Goal: Find contact information: Find contact information

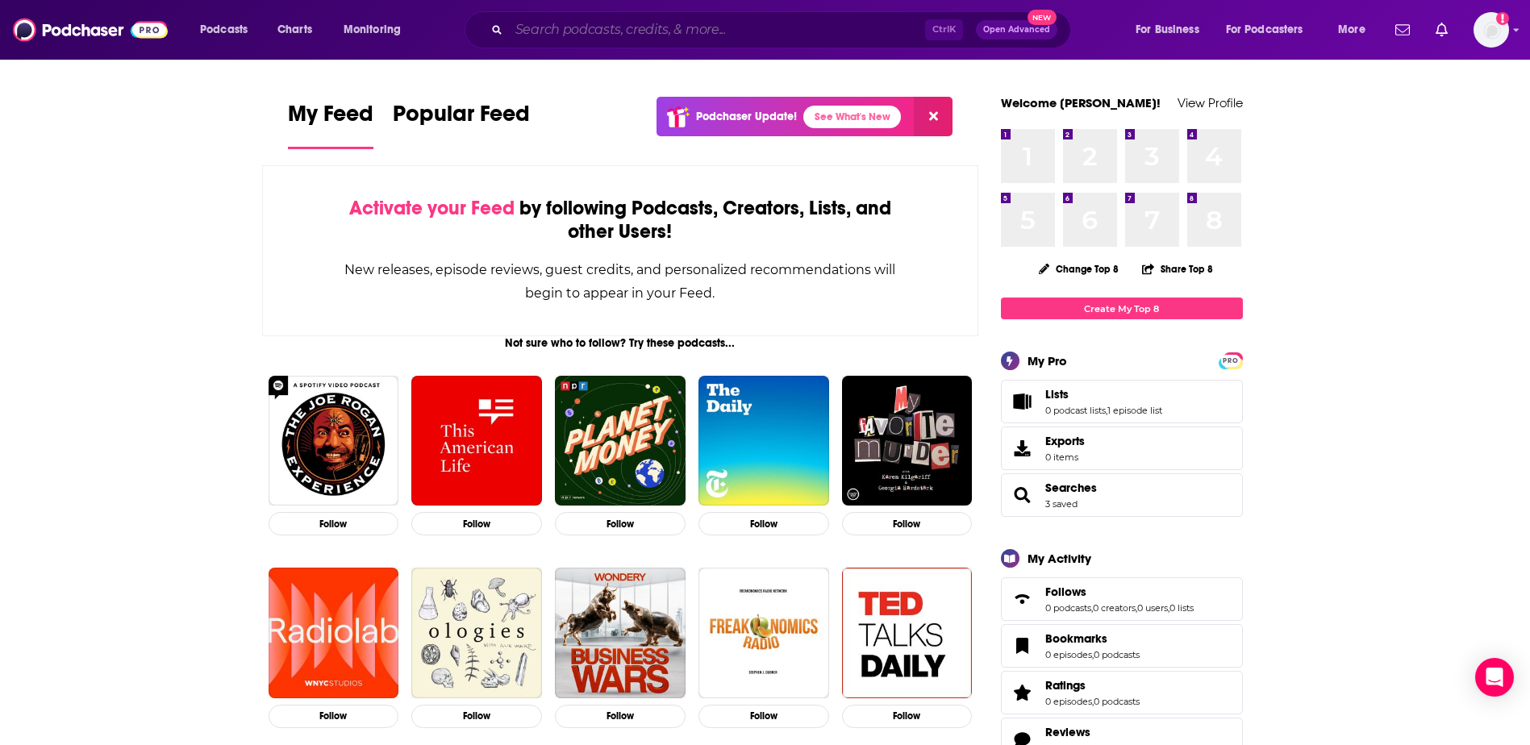
click at [724, 31] on input "Search podcasts, credits, & more..." at bounding box center [717, 30] width 416 height 26
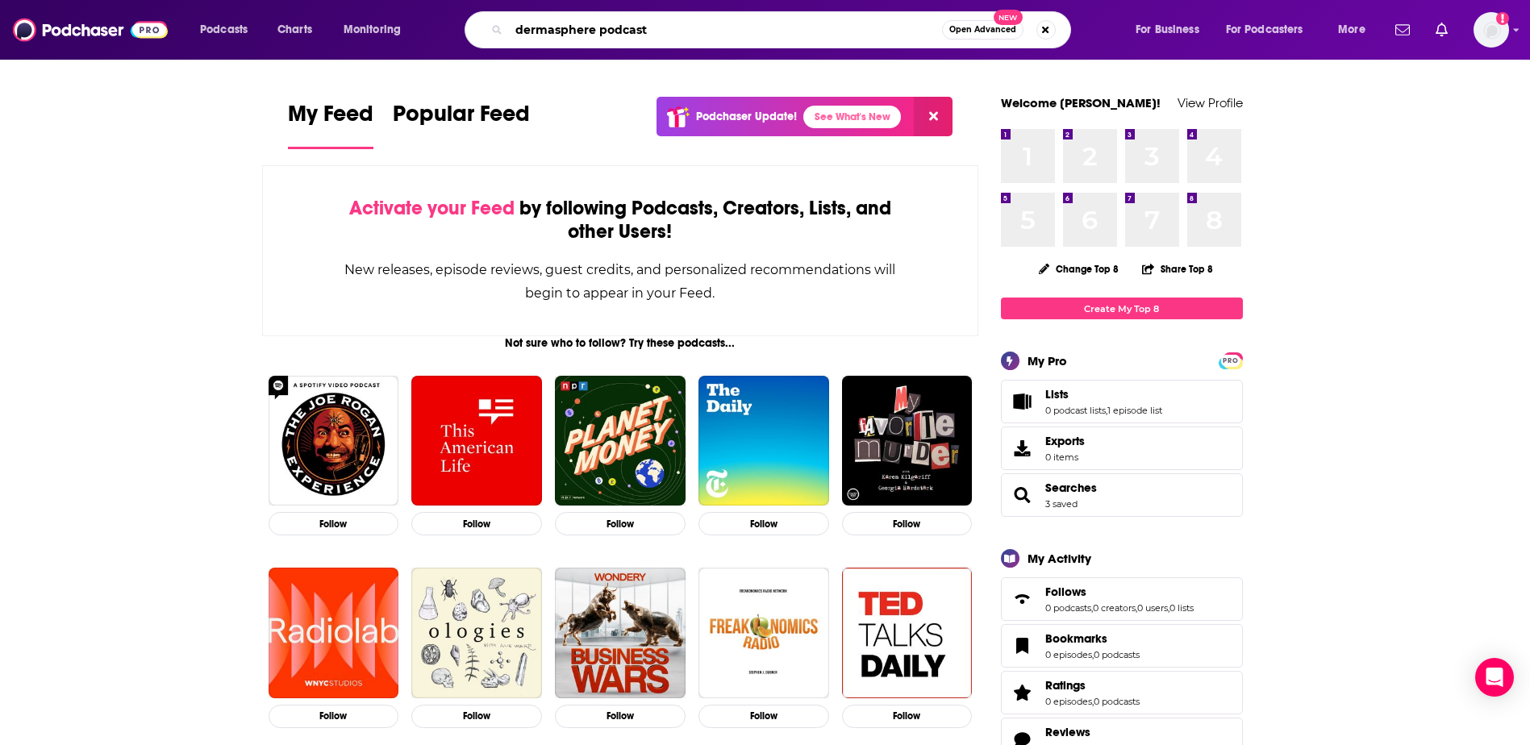
type input "dermasphere podcast"
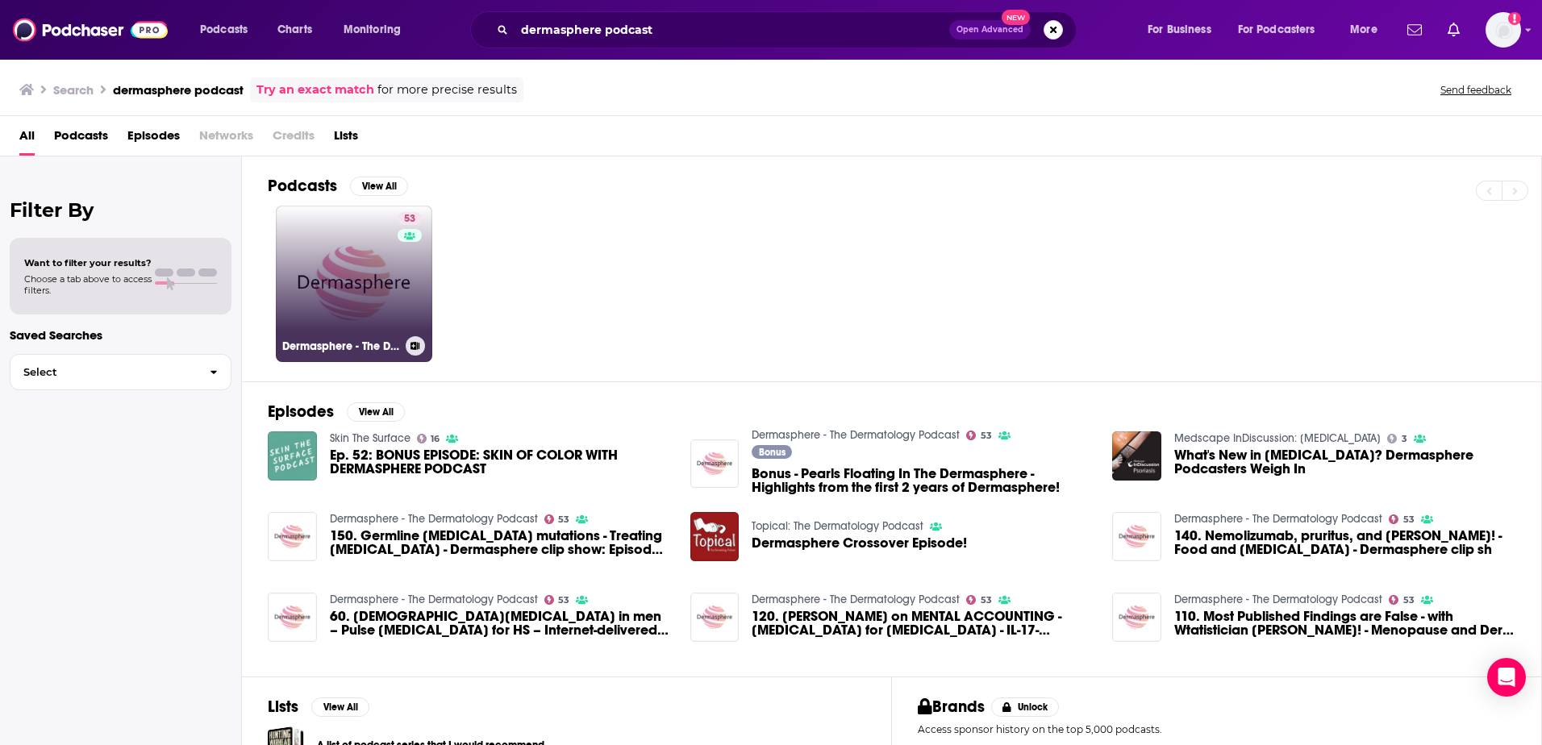
click at [385, 322] on link "53 Dermasphere - The Dermatology Podcast" at bounding box center [354, 284] width 157 height 157
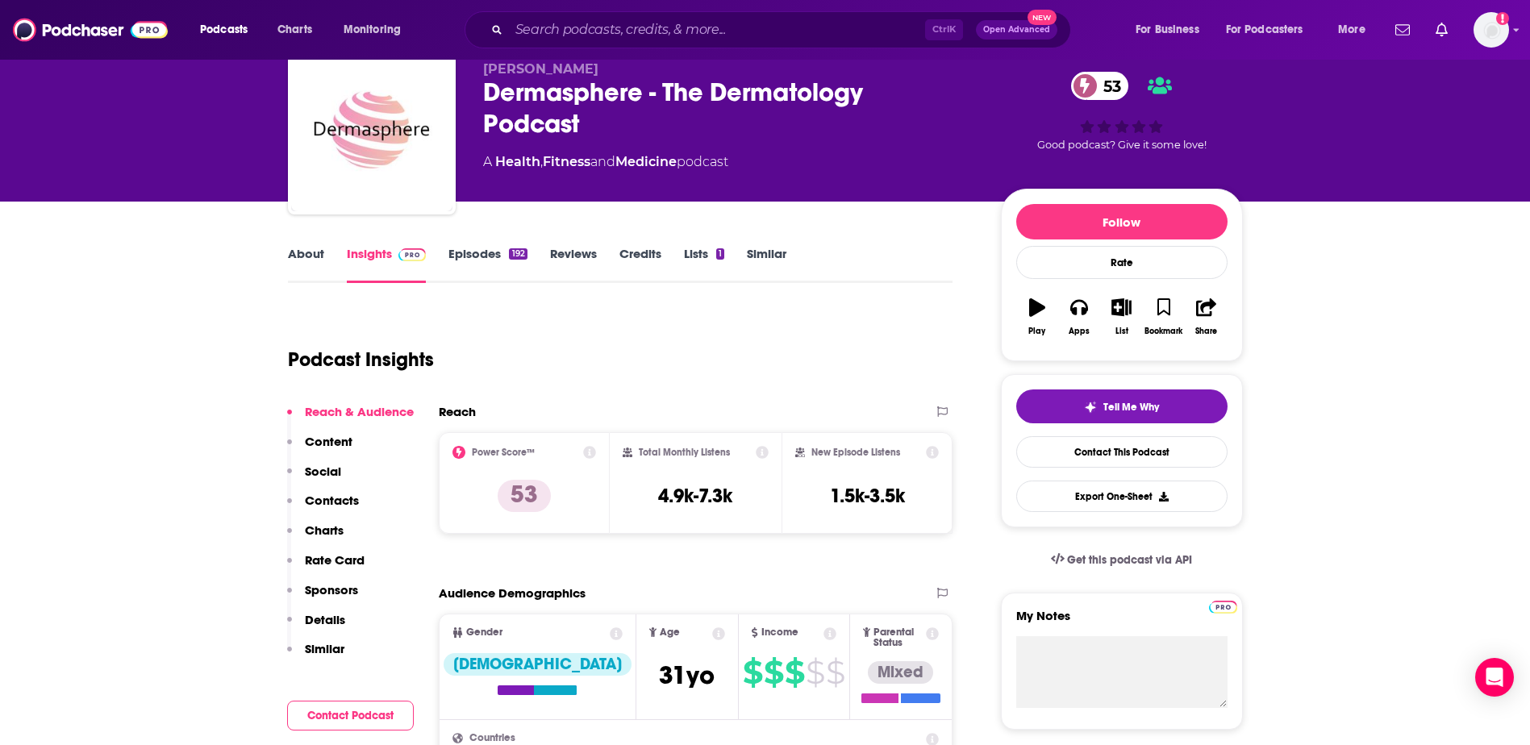
scroll to position [62, 0]
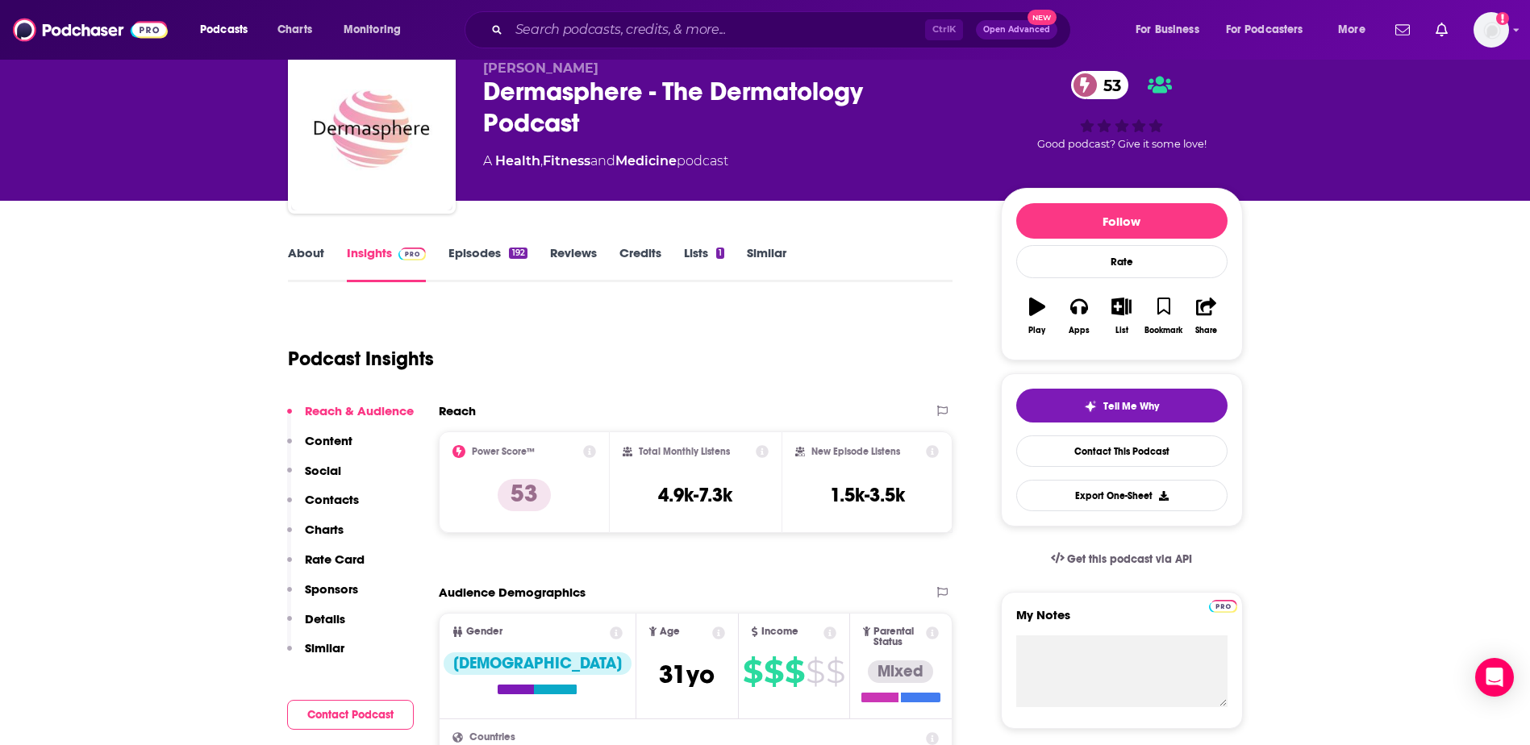
click at [764, 380] on div "Podcast Insights" at bounding box center [614, 349] width 653 height 82
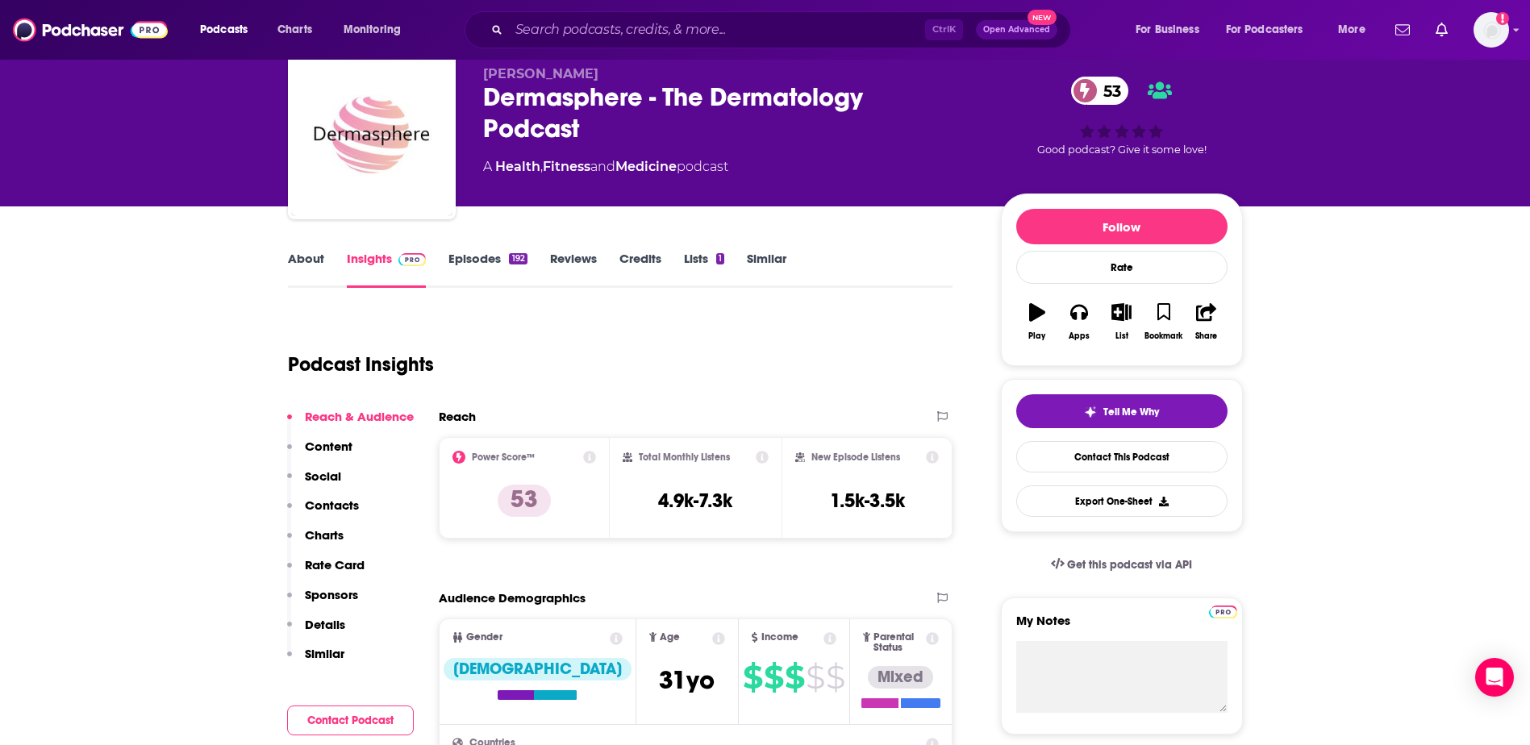
scroll to position [56, 0]
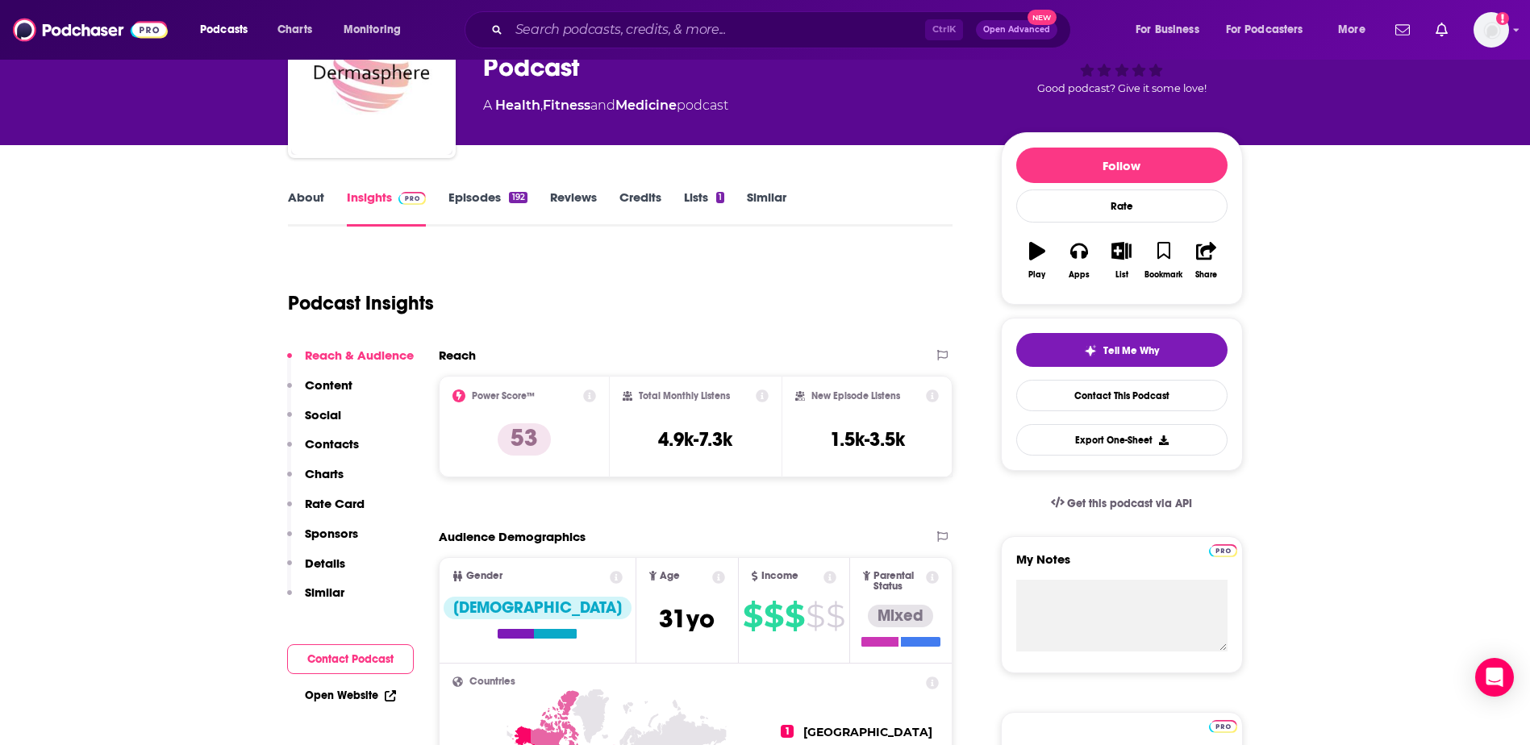
click at [323, 437] on p "Contacts" at bounding box center [332, 443] width 54 height 15
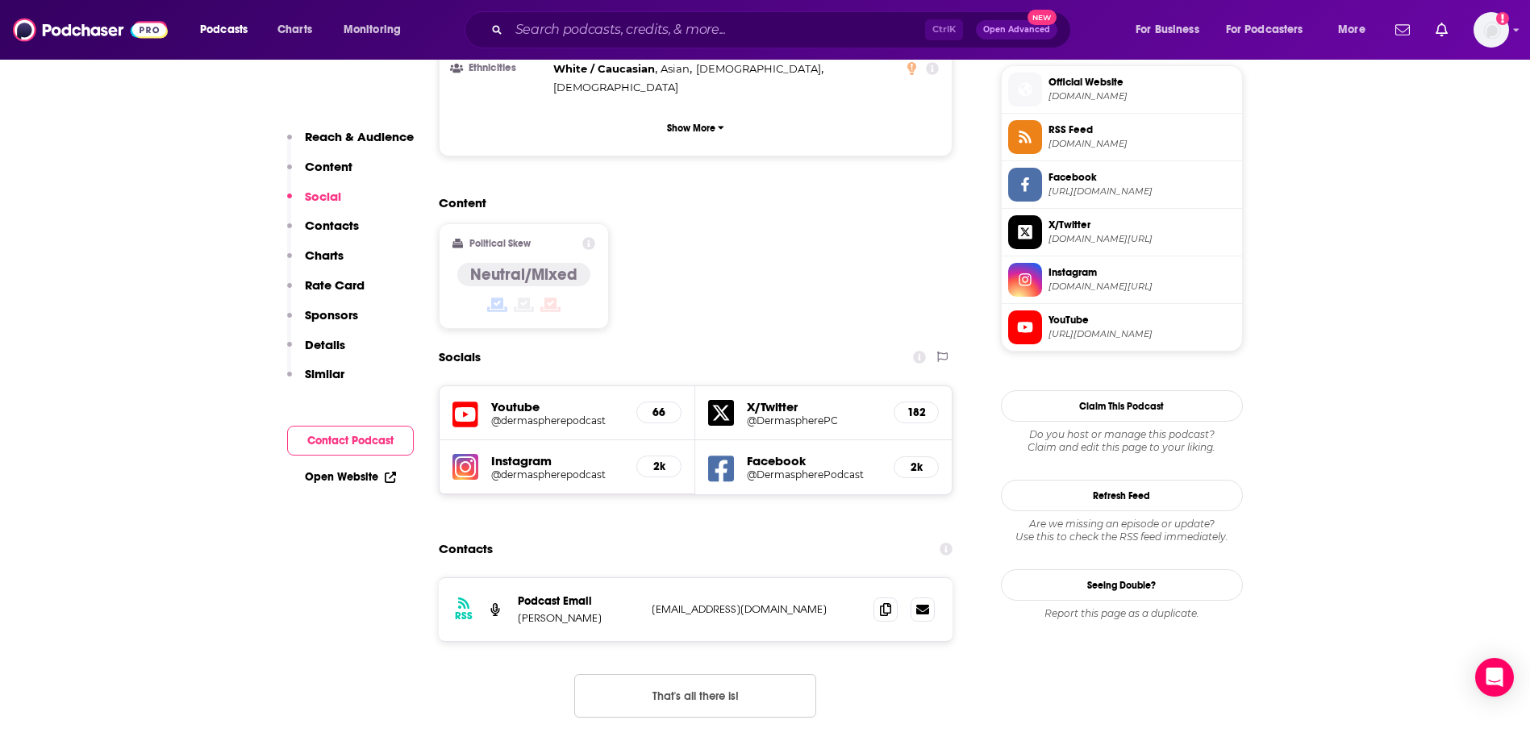
scroll to position [1175, 0]
drag, startPoint x: 795, startPoint y: 512, endPoint x: 647, endPoint y: 503, distance: 147.9
click at [647, 578] on div "RSS Podcast Email [PERSON_NAME] [EMAIL_ADDRESS][DOMAIN_NAME] [EMAIL_ADDRESS][DO…" at bounding box center [696, 609] width 515 height 63
copy p "[EMAIL_ADDRESS][DOMAIN_NAME]"
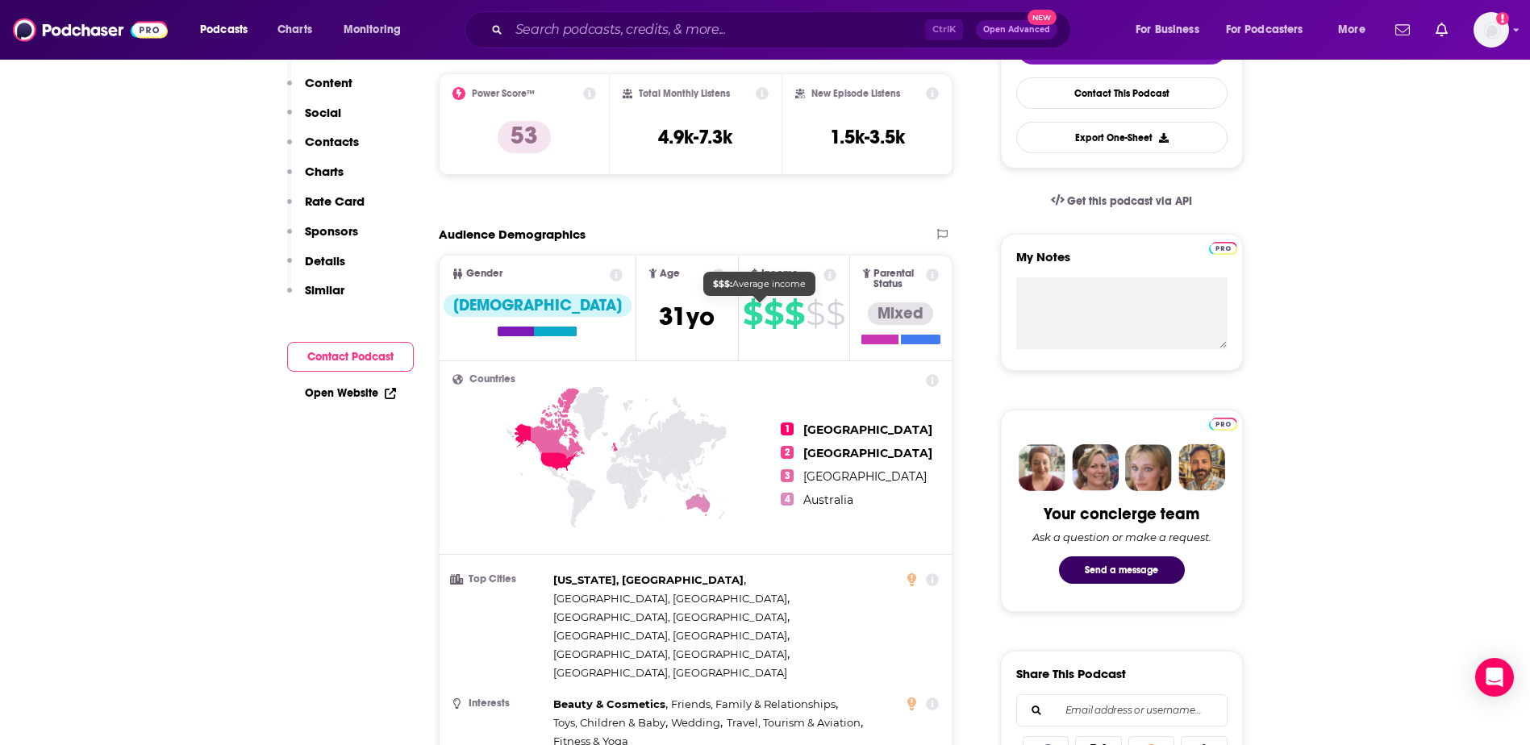
scroll to position [152, 0]
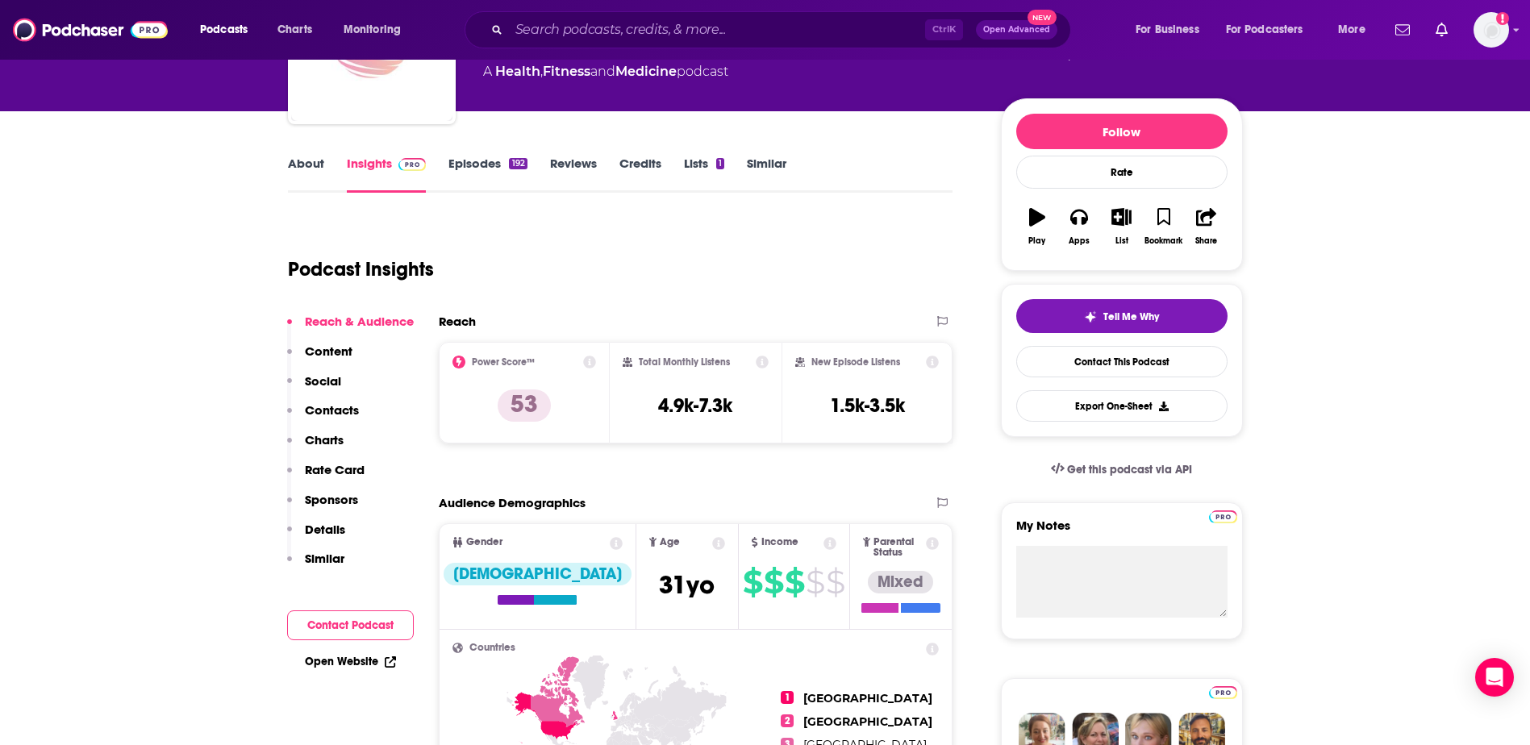
click at [311, 166] on link "About" at bounding box center [306, 174] width 36 height 37
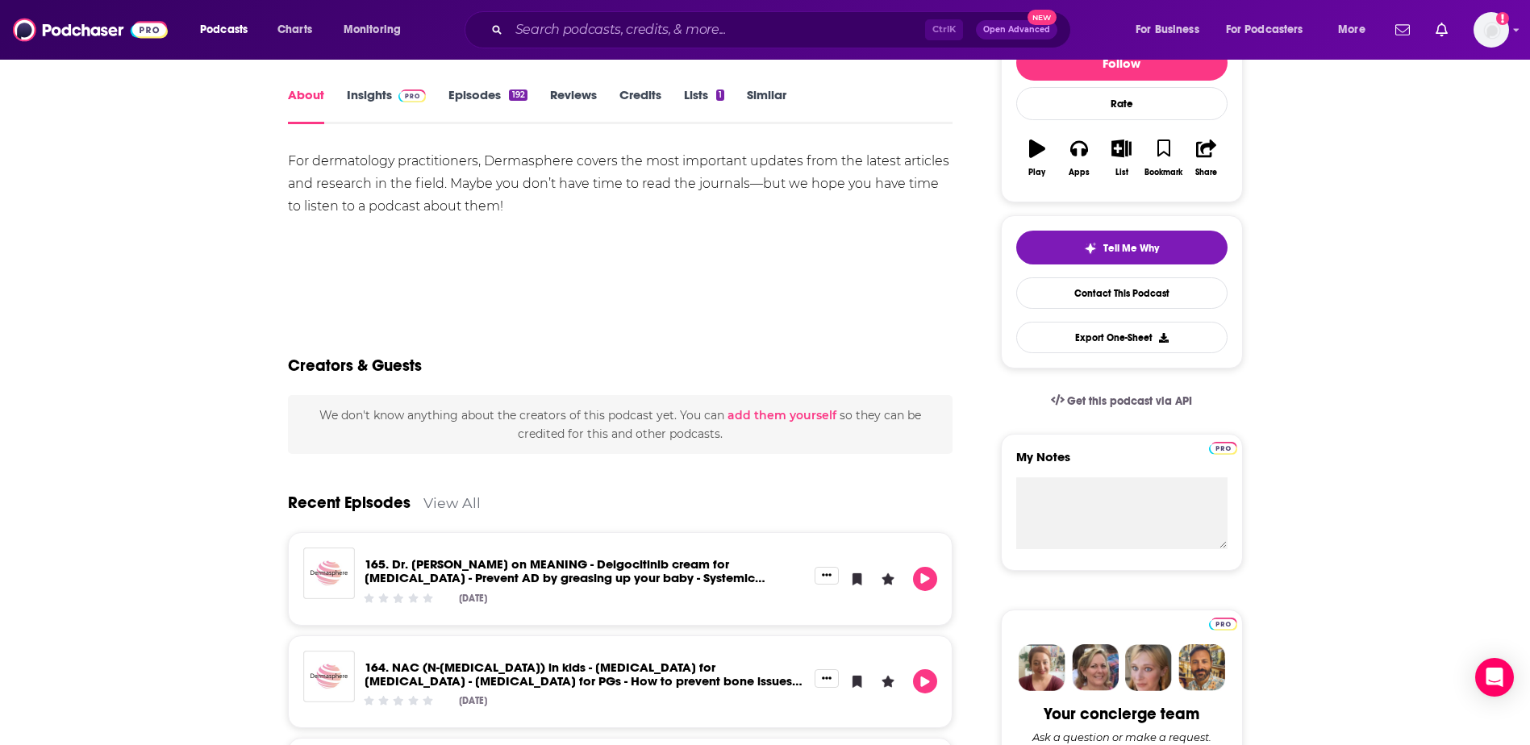
scroll to position [102, 0]
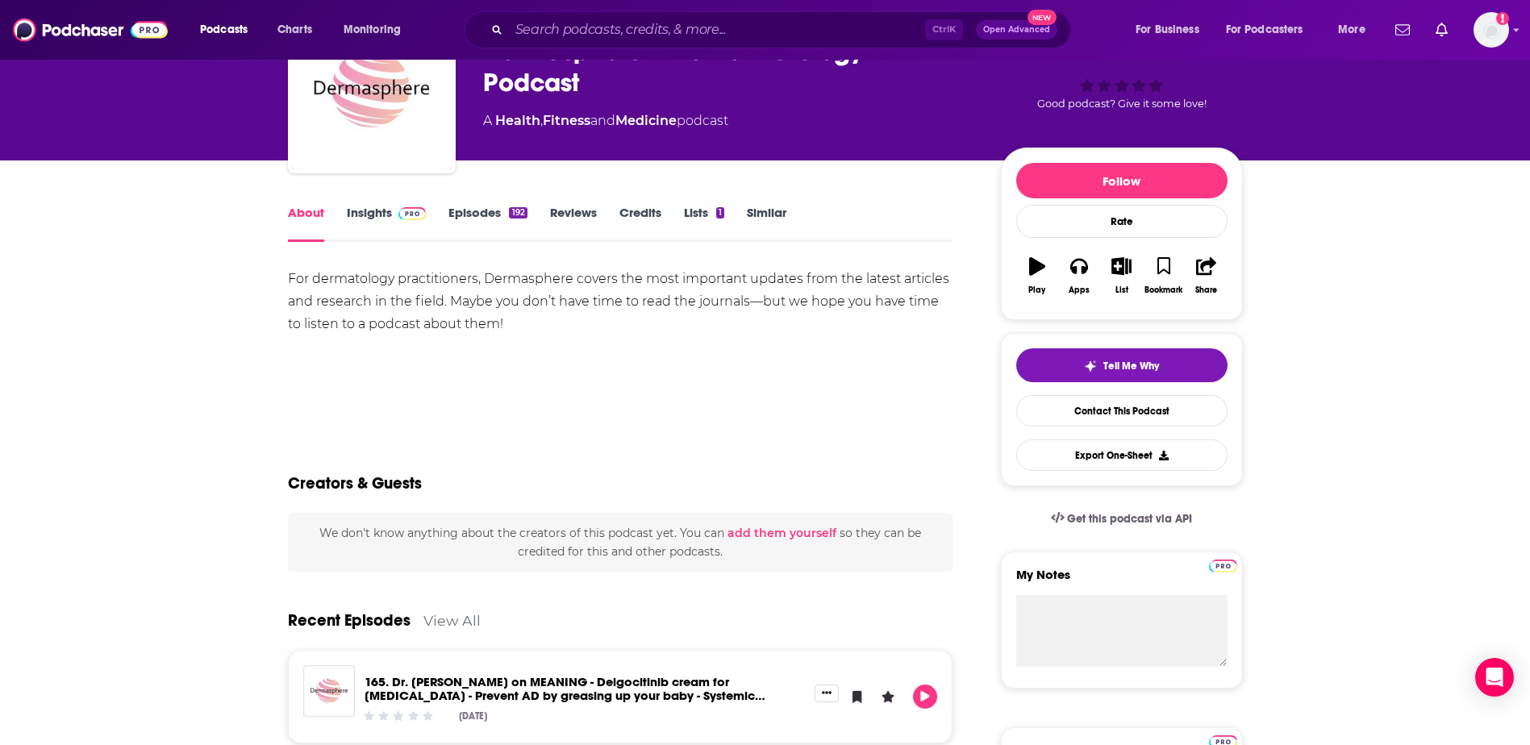
click at [367, 209] on link "Insights" at bounding box center [387, 223] width 80 height 37
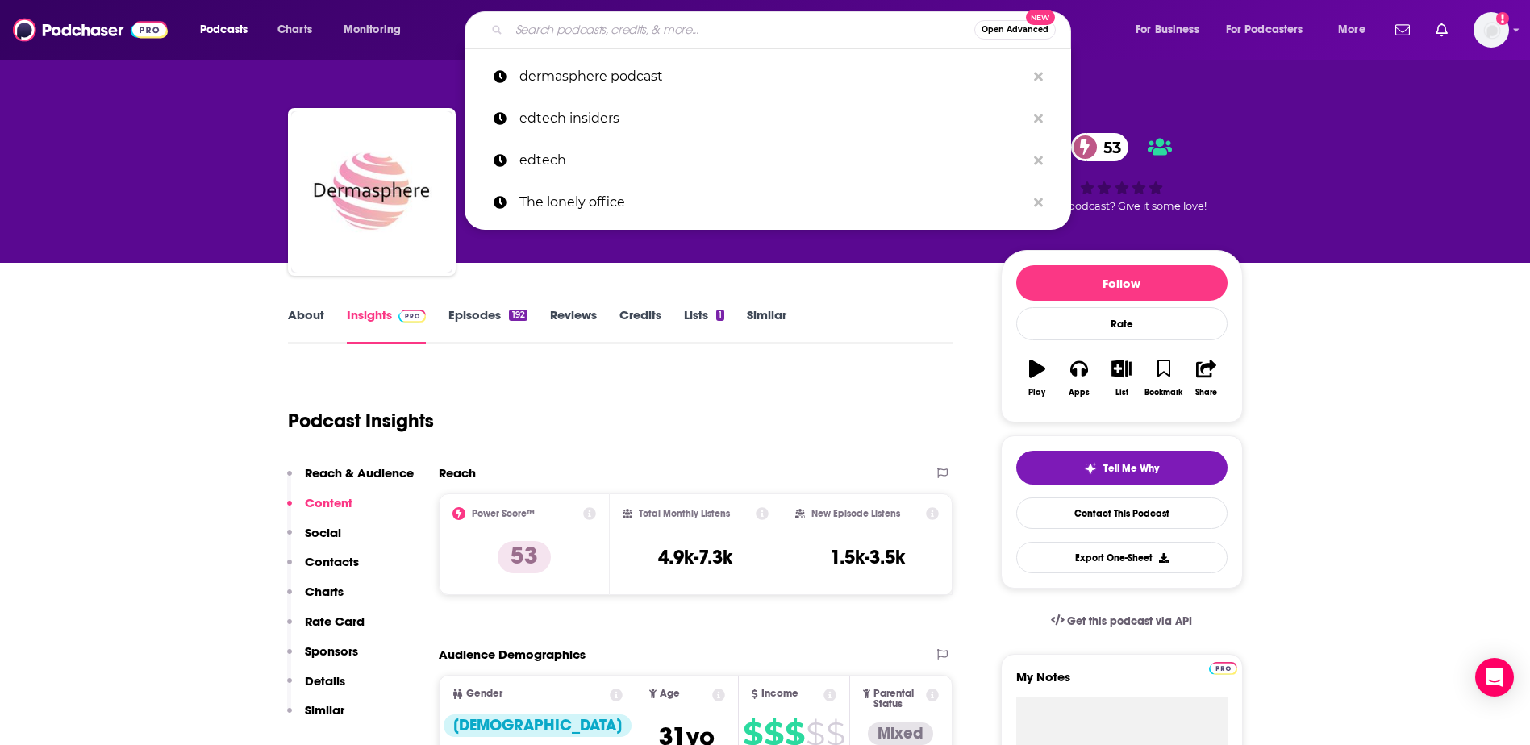
click at [687, 28] on input "Search podcasts, credits, & more..." at bounding box center [741, 30] width 465 height 26
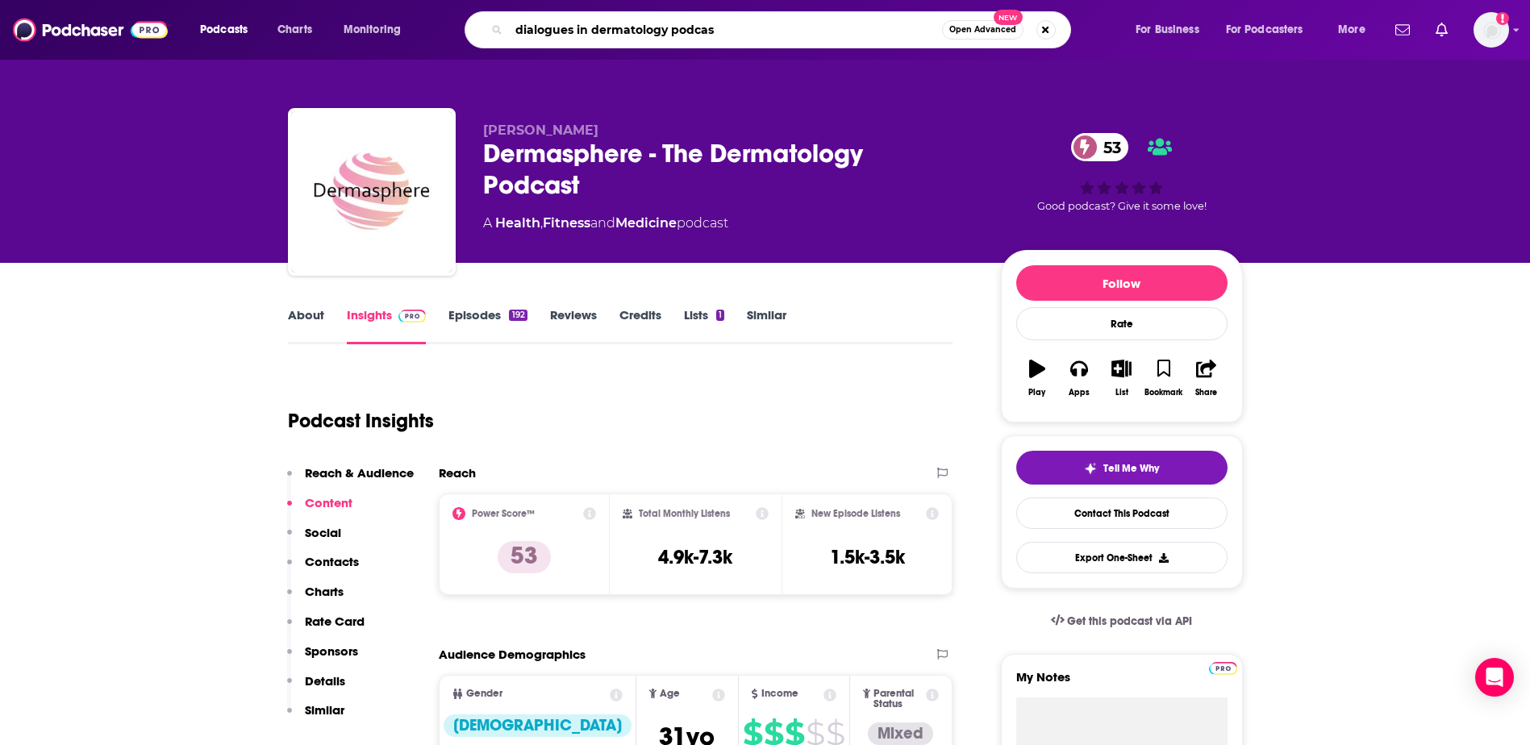
type input "dialogues in dermatology podcast"
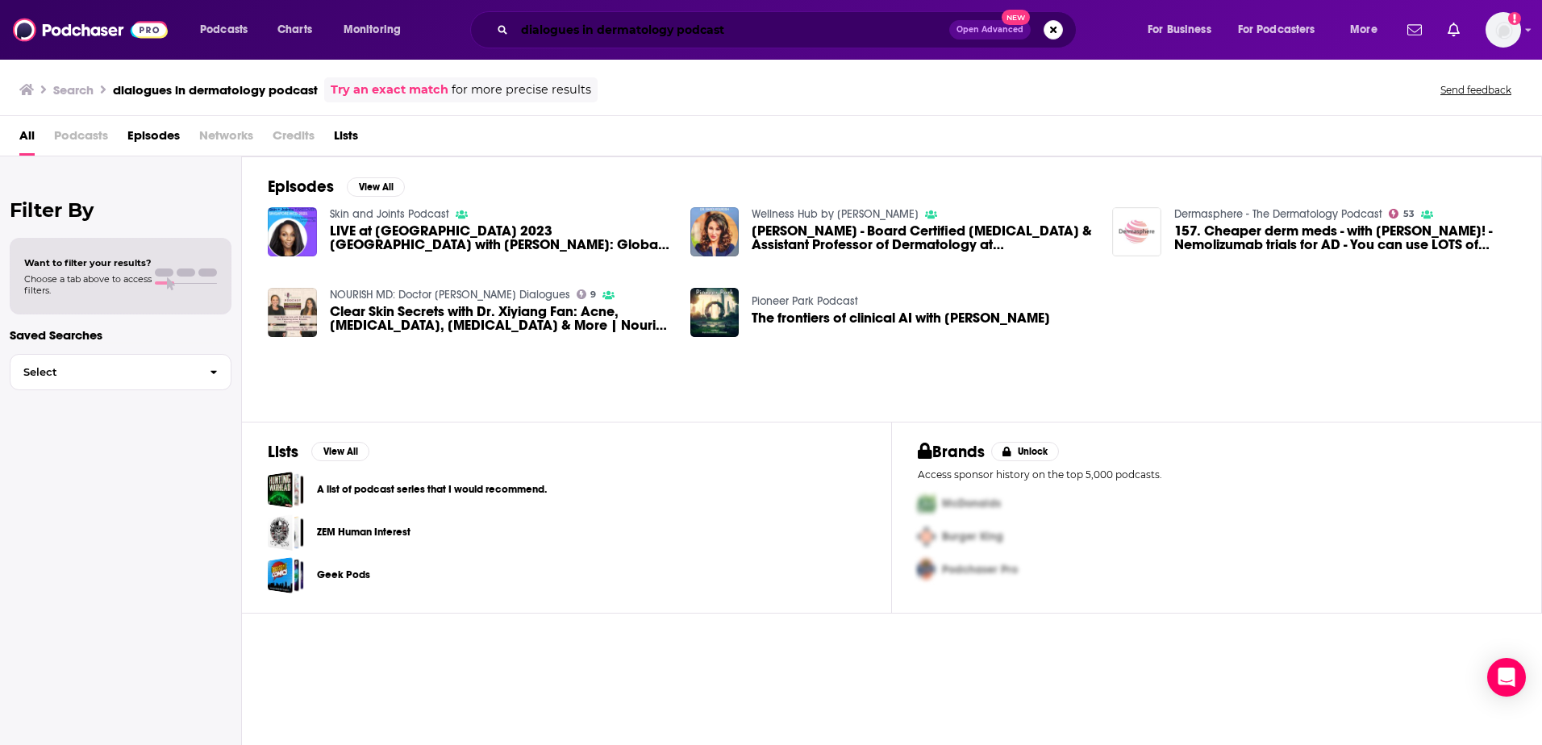
drag, startPoint x: 23, startPoint y: 132, endPoint x: 748, endPoint y: 24, distance: 733.3
click at [748, 24] on input "dialogues in dermatology podcast" at bounding box center [732, 30] width 435 height 26
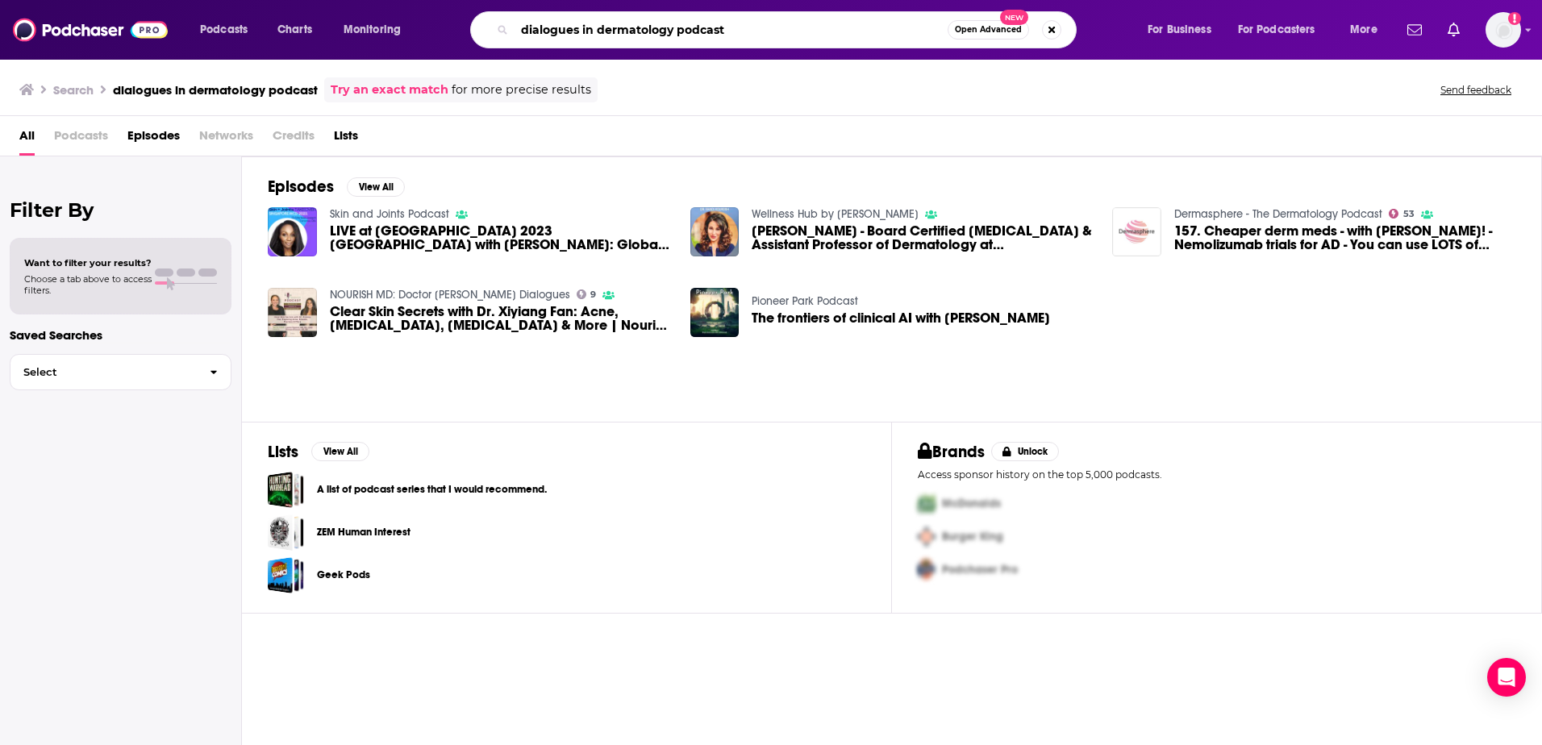
drag, startPoint x: 738, startPoint y: 30, endPoint x: 675, endPoint y: 25, distance: 63.1
click at [675, 25] on input "dialogues in dermatology podcast" at bounding box center [731, 30] width 433 height 26
type input "dialogues in dermatology"
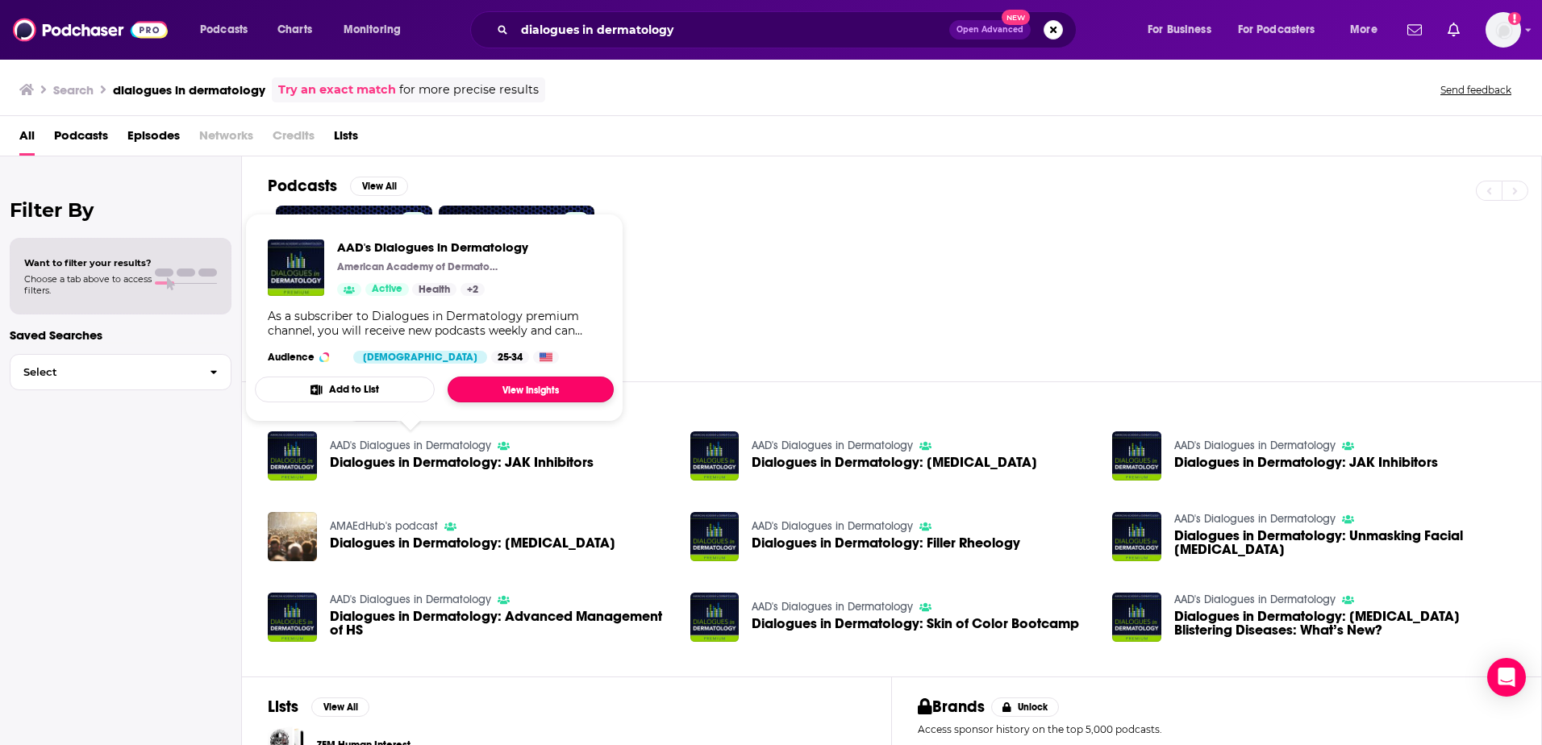
click at [531, 389] on link "View Insights" at bounding box center [531, 390] width 166 height 26
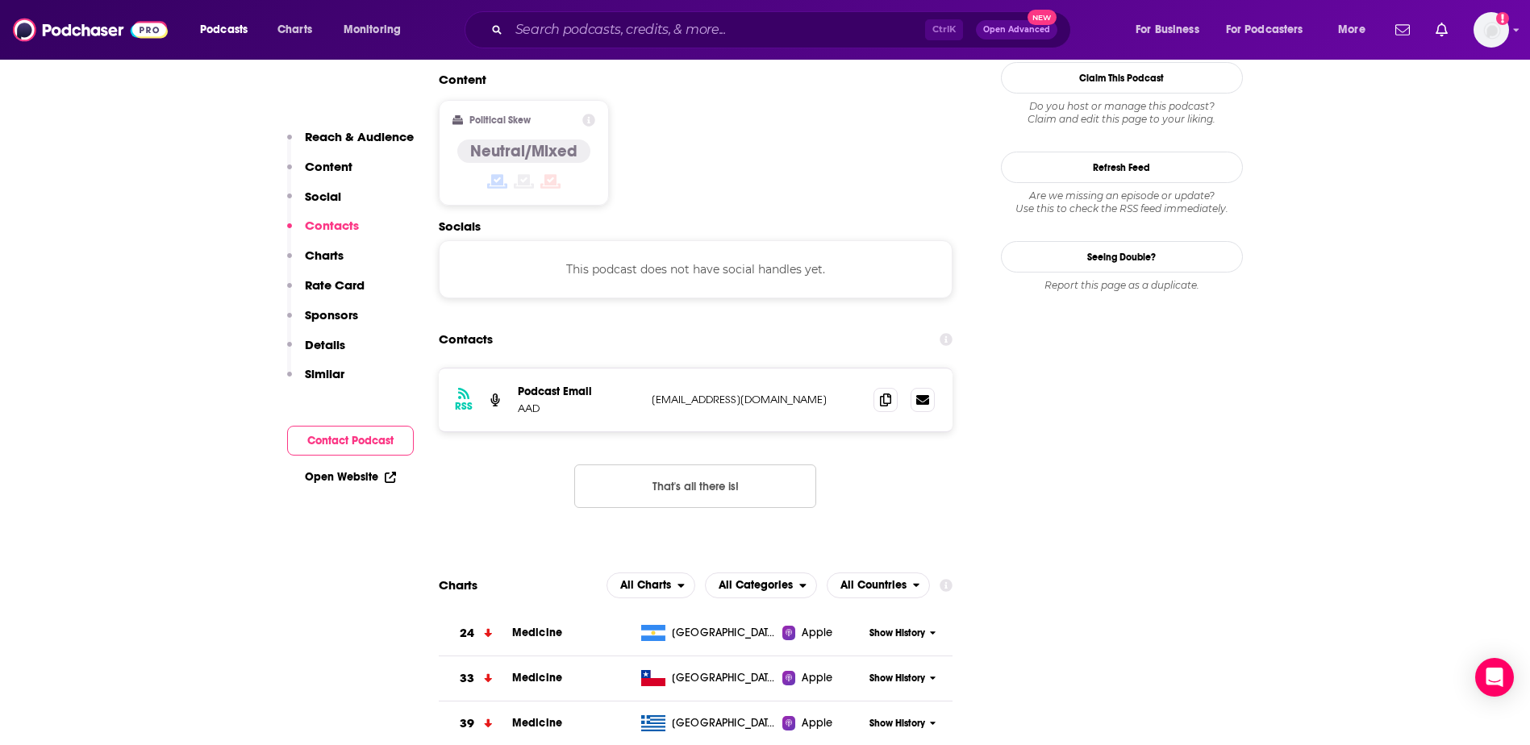
scroll to position [1313, 0]
drag, startPoint x: 753, startPoint y: 284, endPoint x: 645, endPoint y: 289, distance: 107.4
click at [645, 368] on div "RSS Podcast Email AAD [EMAIL_ADDRESS][DOMAIN_NAME] [EMAIL_ADDRESS][DOMAIN_NAME]" at bounding box center [696, 399] width 515 height 63
copy p "[EMAIL_ADDRESS][DOMAIN_NAME]"
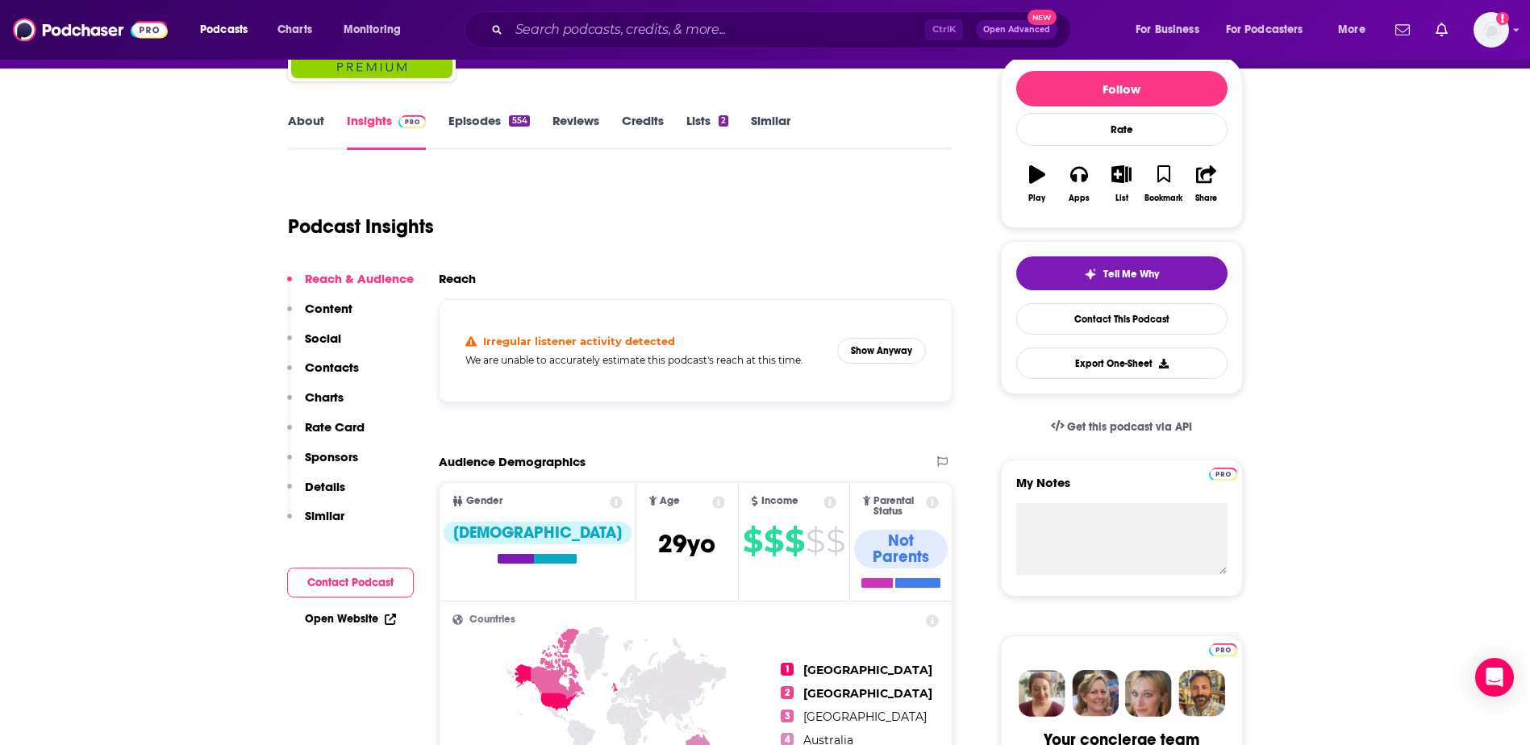
scroll to position [194, 0]
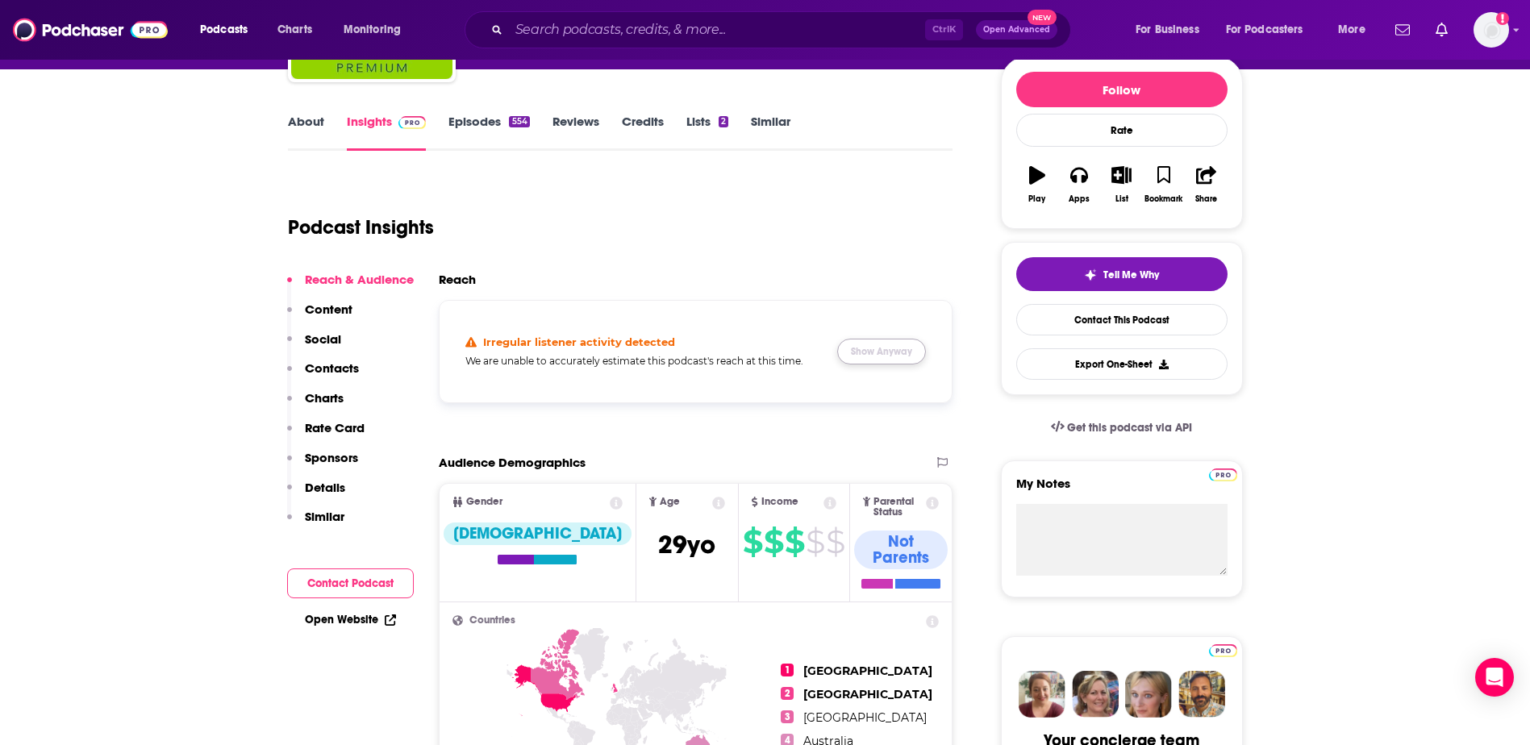
click at [868, 355] on button "Show Anyway" at bounding box center [881, 352] width 89 height 26
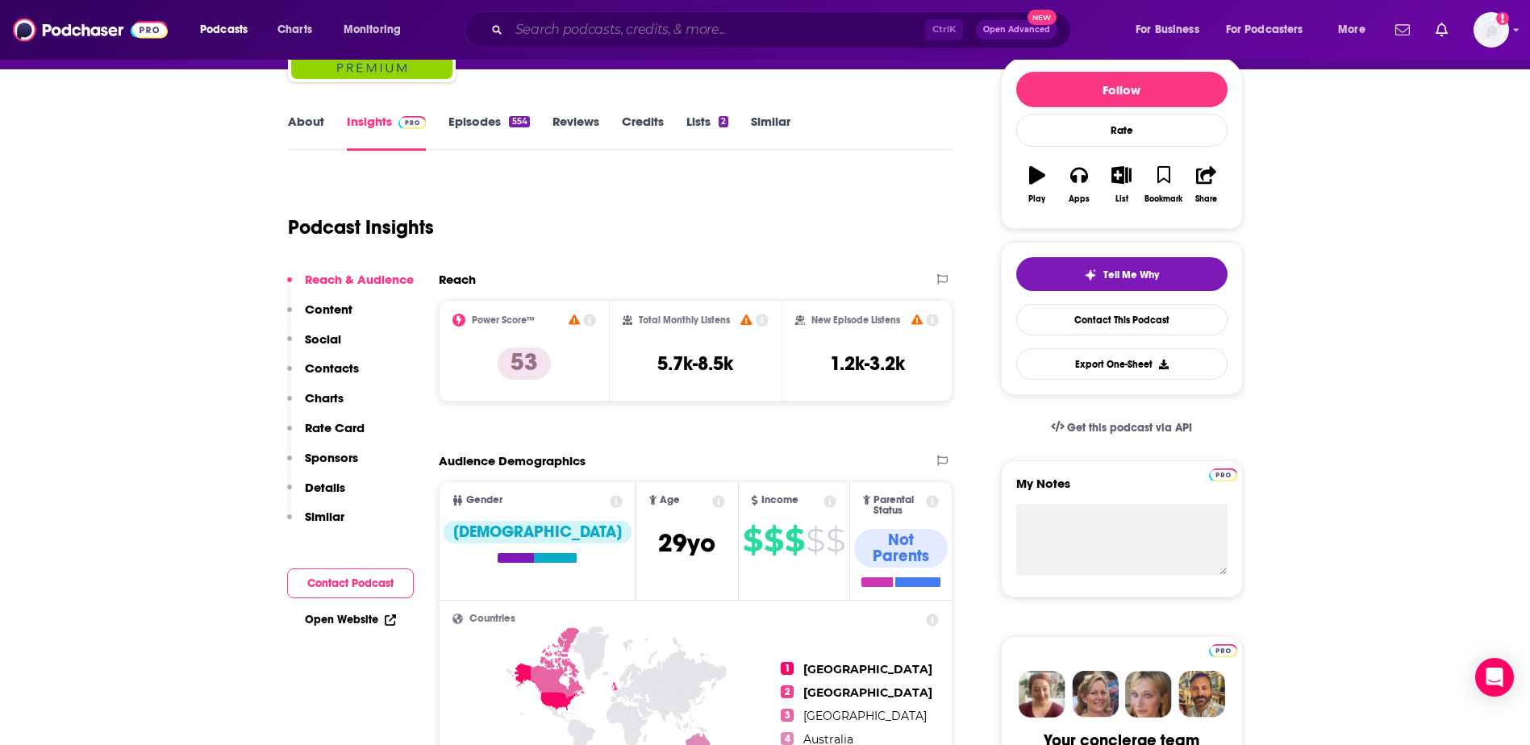
click at [669, 30] on input "Search podcasts, credits, & more..." at bounding box center [717, 30] width 416 height 26
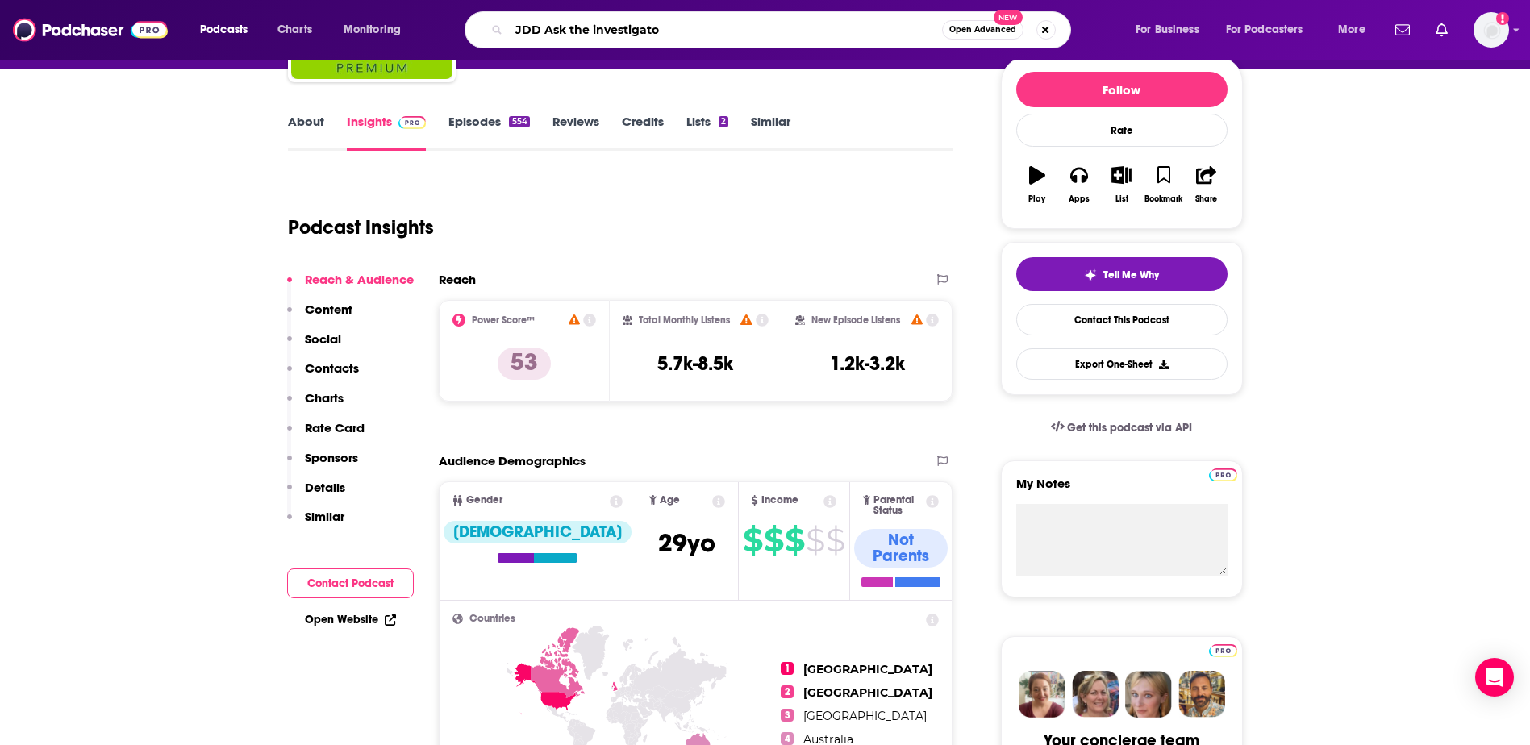
type input "JDD Ask the investigator"
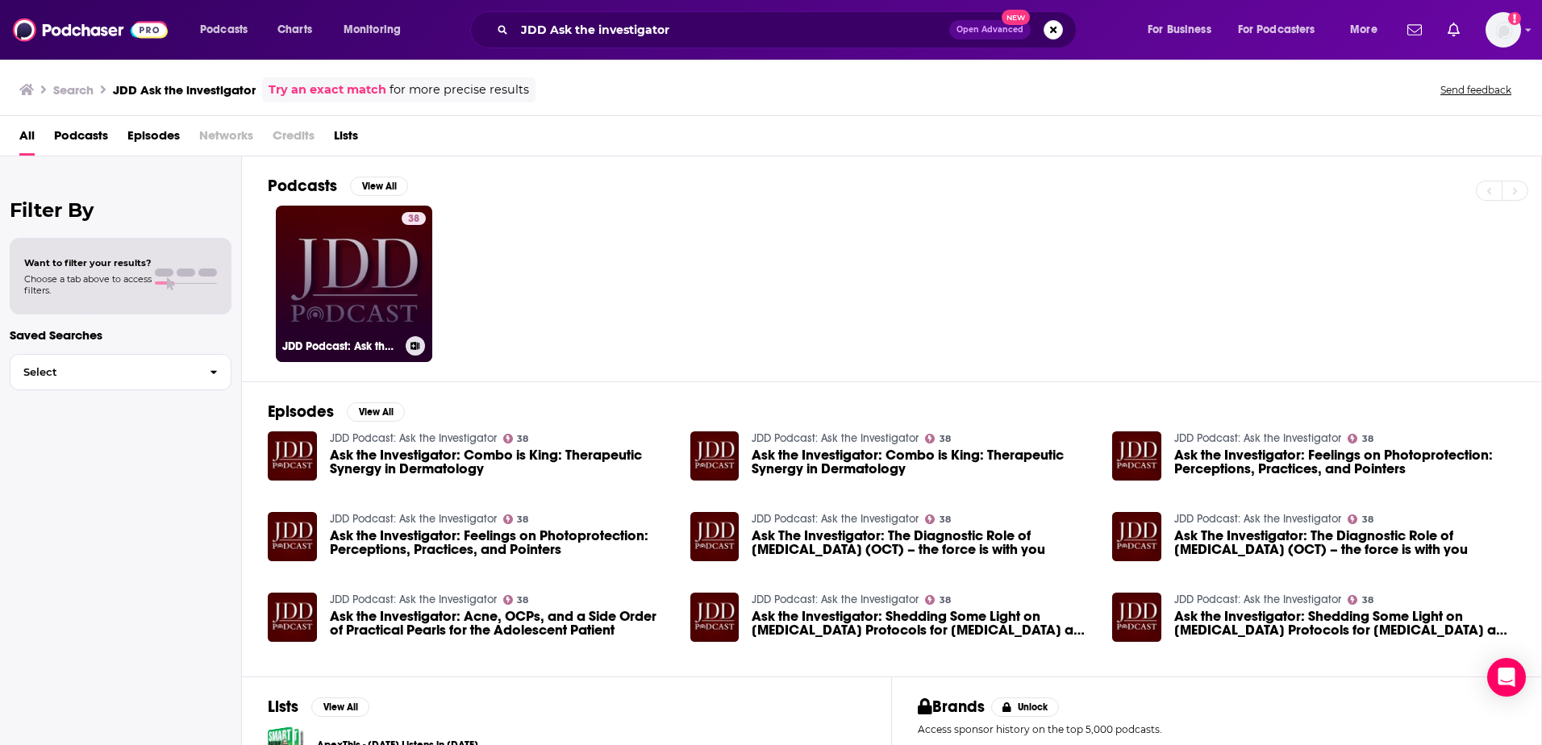
click at [343, 285] on link "38 JDD Podcast: Ask the Investigator" at bounding box center [354, 284] width 157 height 157
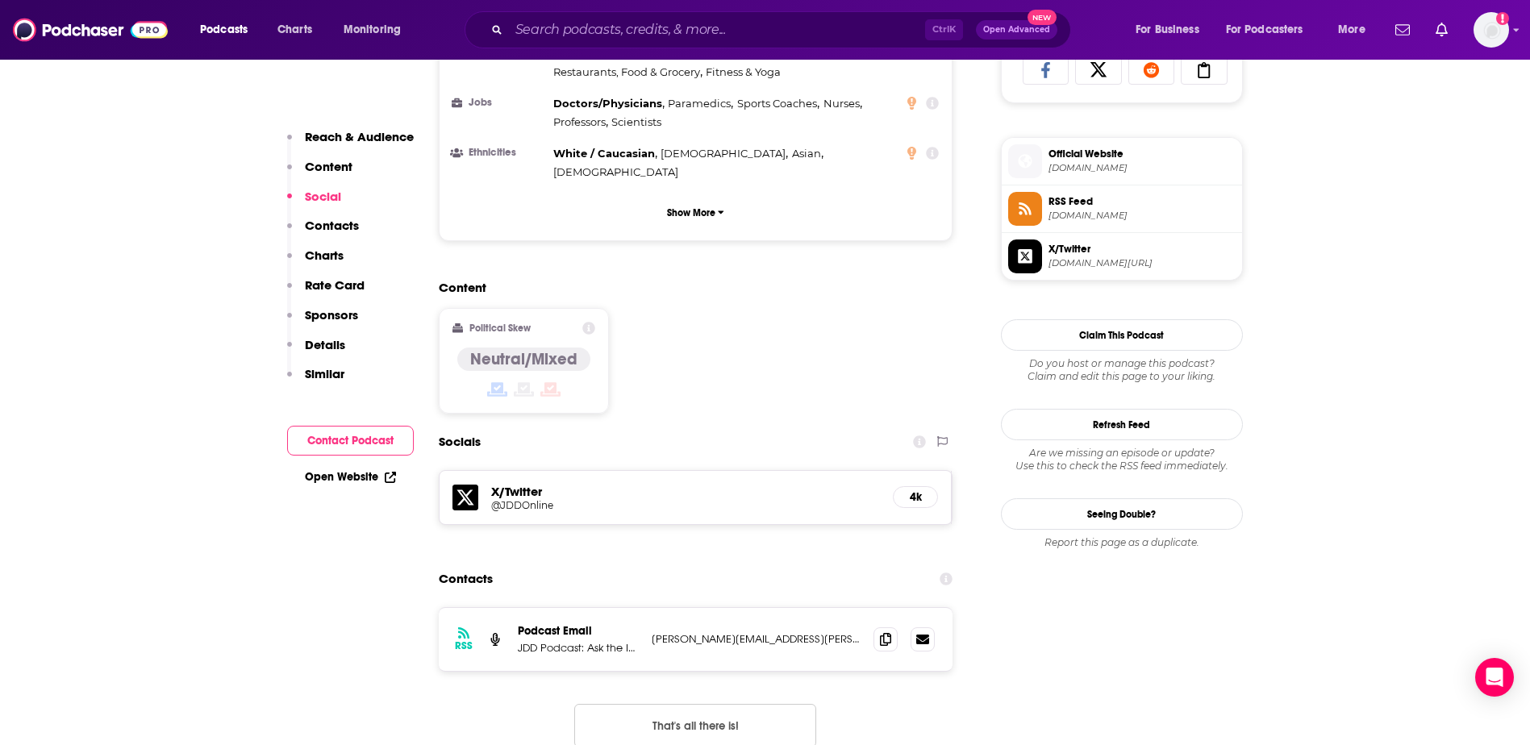
scroll to position [1138, 0]
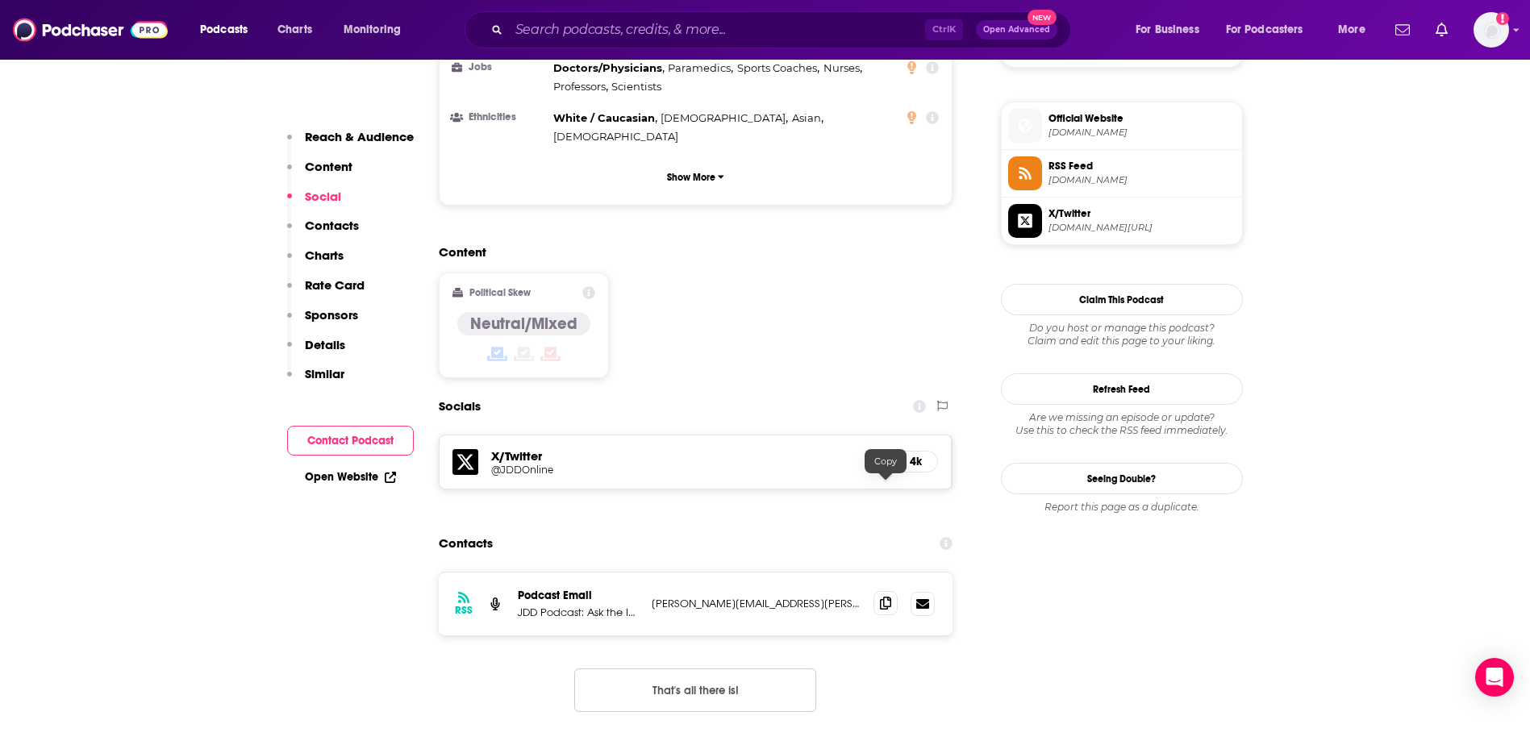
click at [886, 597] on icon at bounding box center [885, 603] width 11 height 13
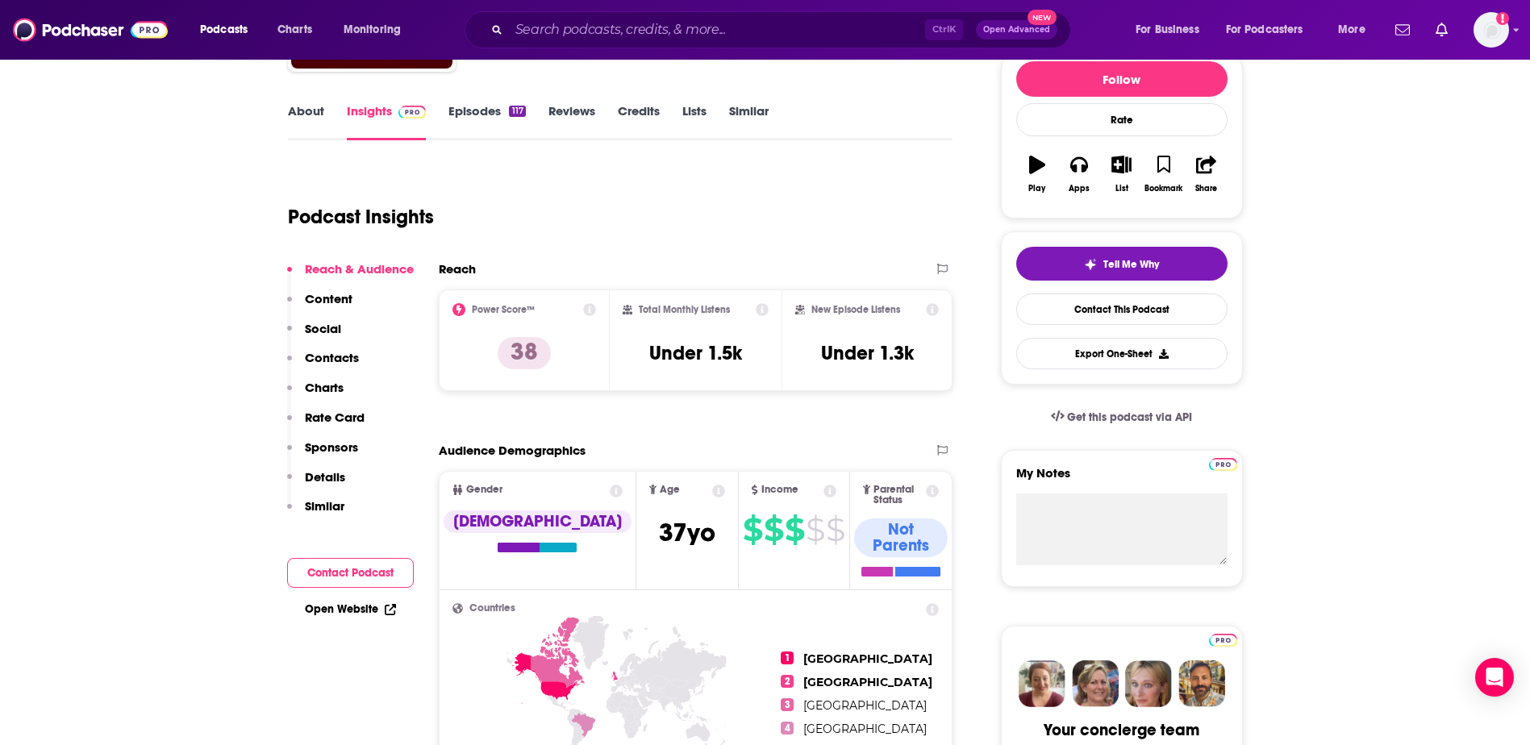
scroll to position [203, 0]
click at [620, 14] on div "Ctrl K Open Advanced New" at bounding box center [768, 29] width 607 height 37
click at [628, 26] on input "Search podcasts, credits, & more..." at bounding box center [717, 30] width 416 height 26
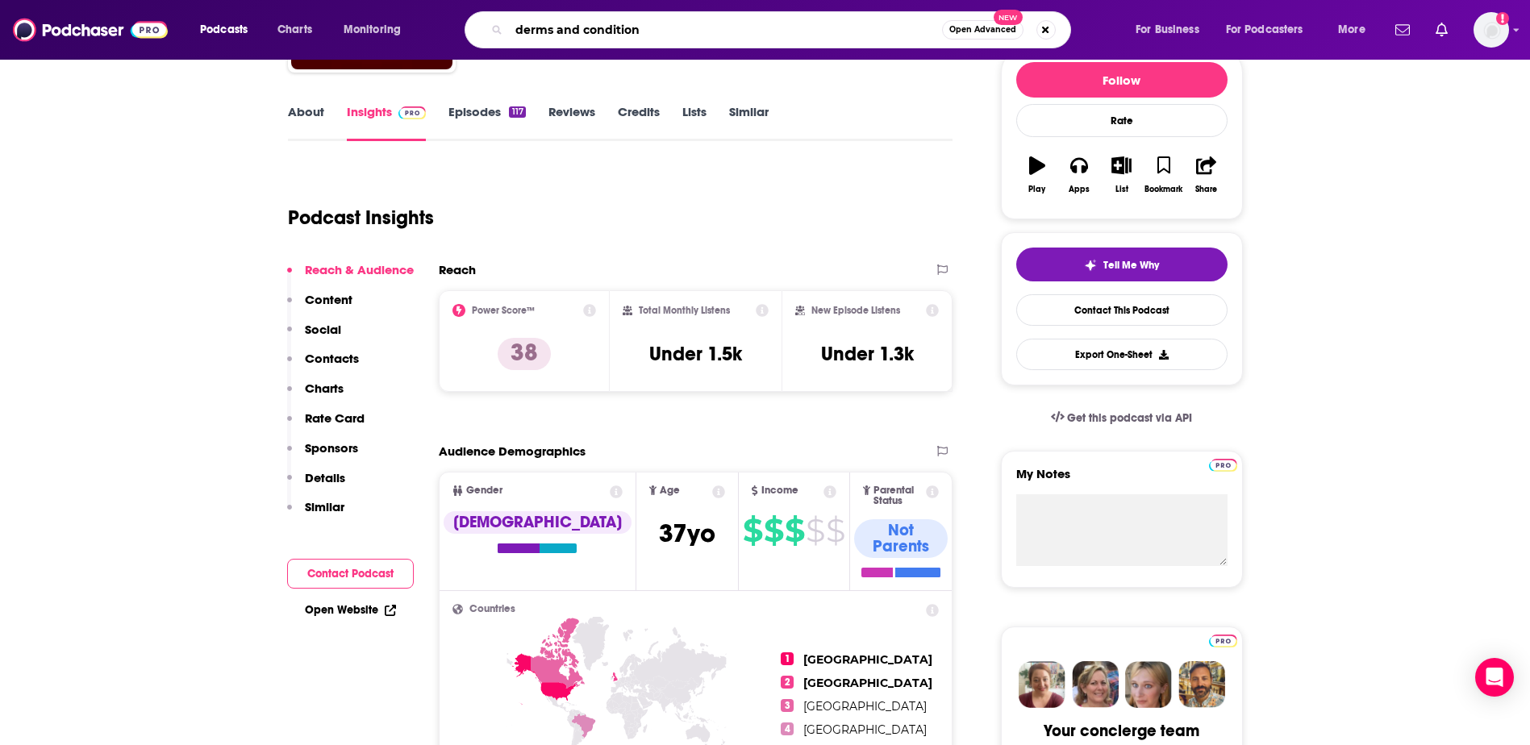
type input "derms and conditions"
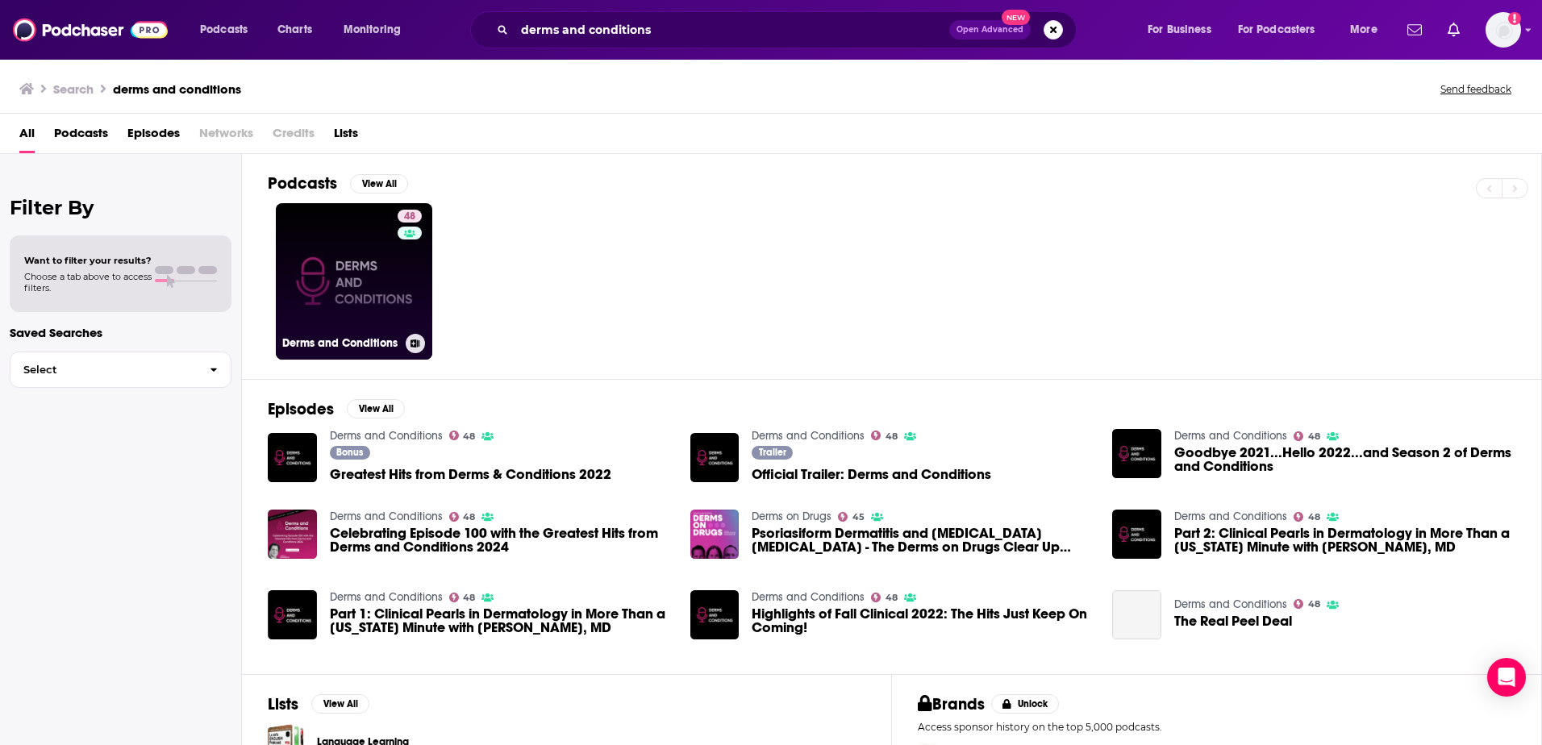
click at [360, 278] on link "48 Derms and Conditions" at bounding box center [354, 281] width 157 height 157
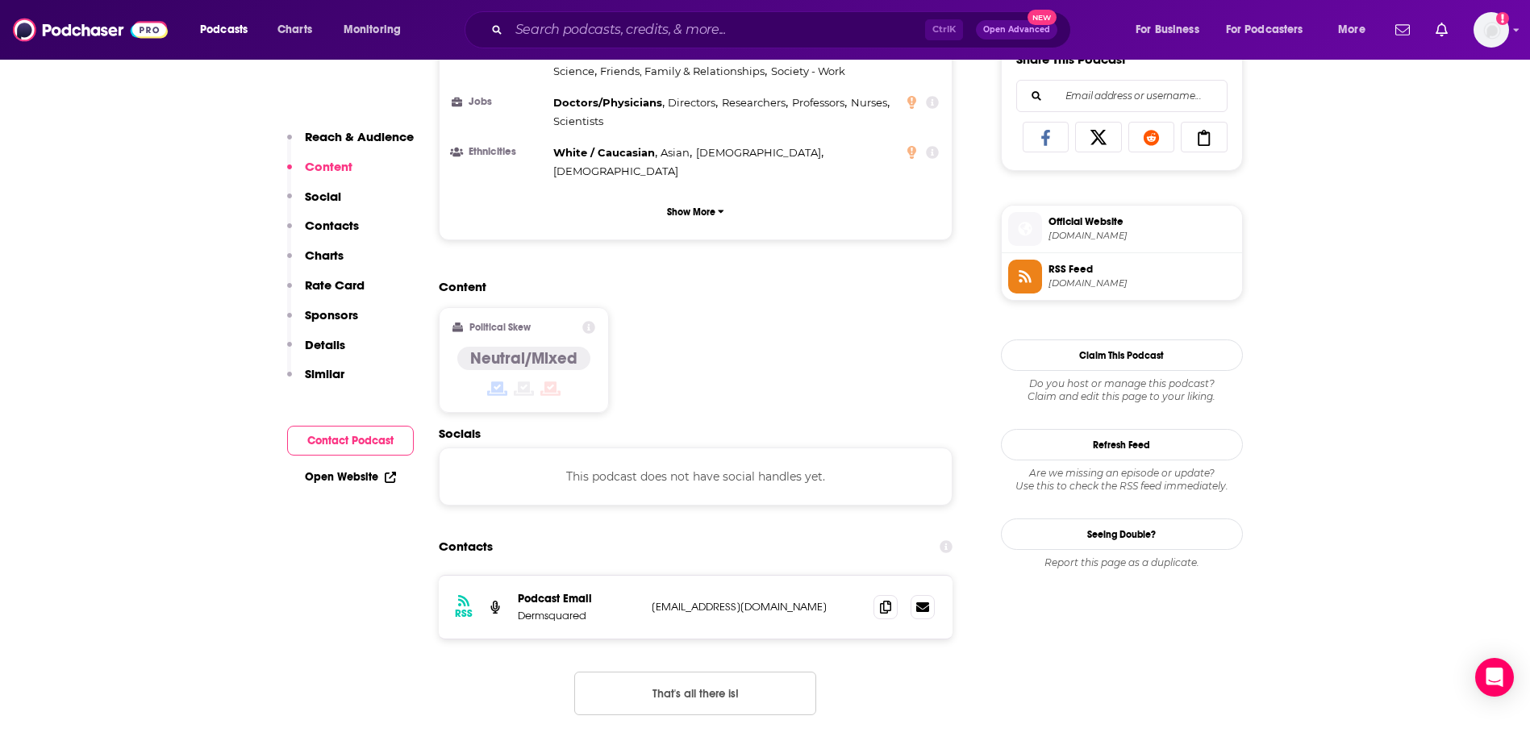
scroll to position [1036, 0]
drag, startPoint x: 645, startPoint y: 544, endPoint x: 800, endPoint y: 546, distance: 154.9
click at [800, 575] on div "RSS Podcast Email Dermsquared [EMAIL_ADDRESS][DOMAIN_NAME] [EMAIL_ADDRESS][DOMA…" at bounding box center [696, 606] width 515 height 63
copy p "[EMAIL_ADDRESS][DOMAIN_NAME]"
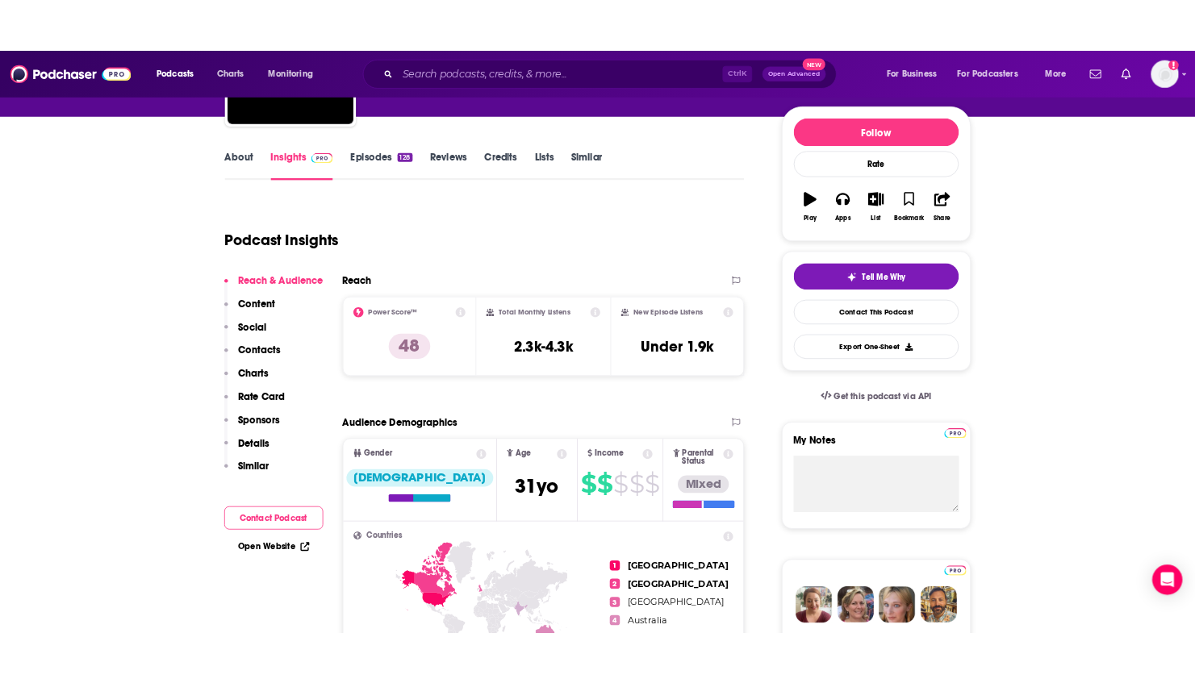
scroll to position [207, 0]
